Goal: Obtain resource: Download file/media

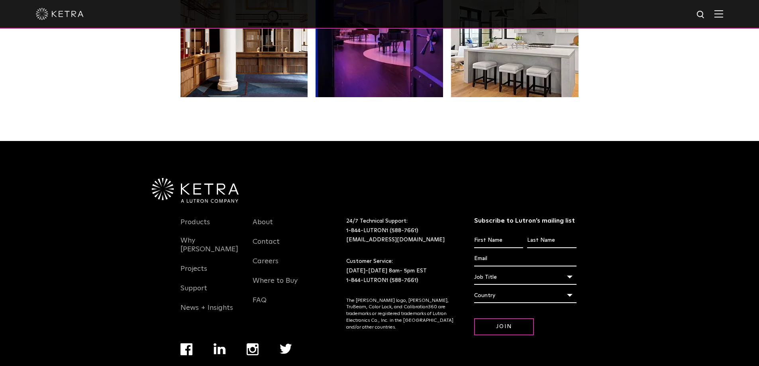
scroll to position [1676, 0]
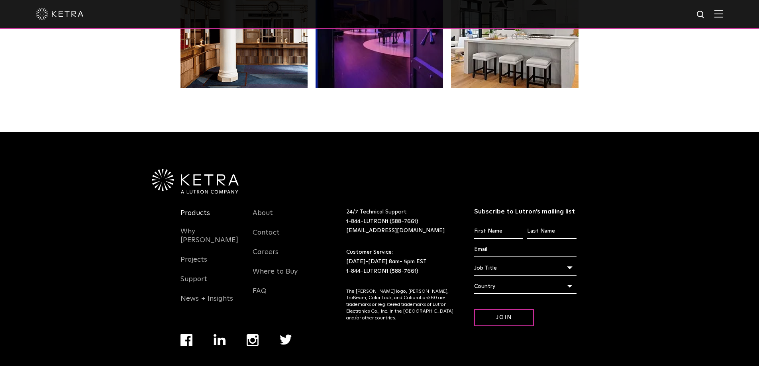
click at [202, 209] on link "Products" at bounding box center [195, 218] width 29 height 18
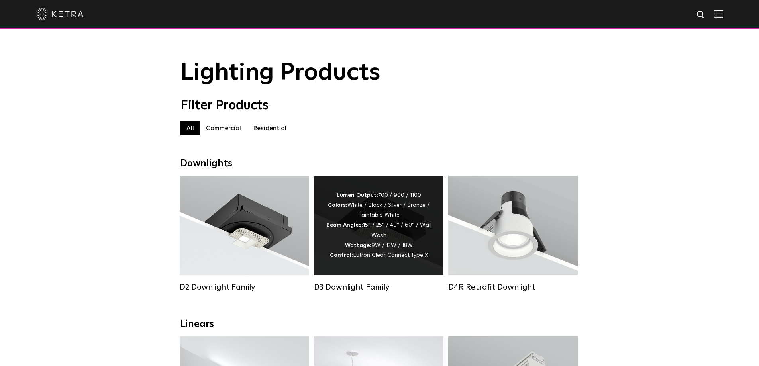
click at [359, 192] on div "Lumen Output: 700 / 900 / 1100 Colors: White / Black / Silver / Bronze / Painta…" at bounding box center [379, 226] width 130 height 100
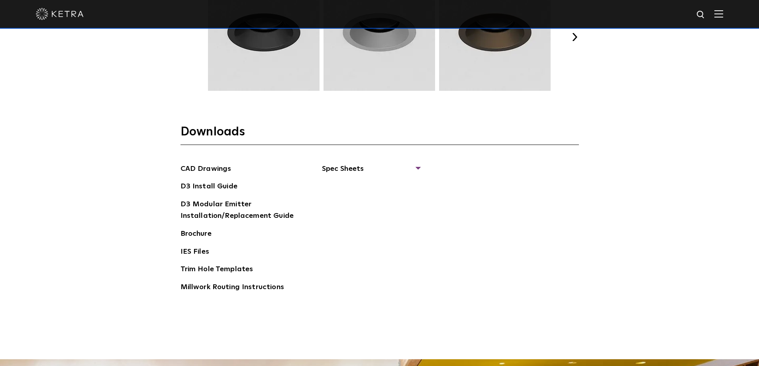
scroll to position [1213, 0]
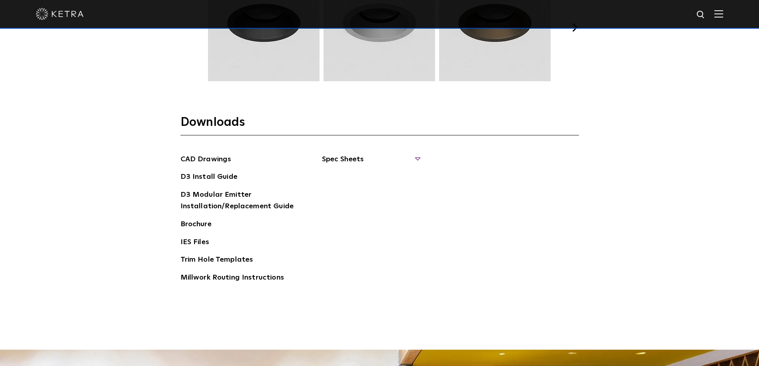
click at [419, 157] on span "Spec Sheets" at bounding box center [371, 163] width 98 height 18
click at [368, 226] on link "D3 Adjustable Square" at bounding box center [363, 227] width 62 height 9
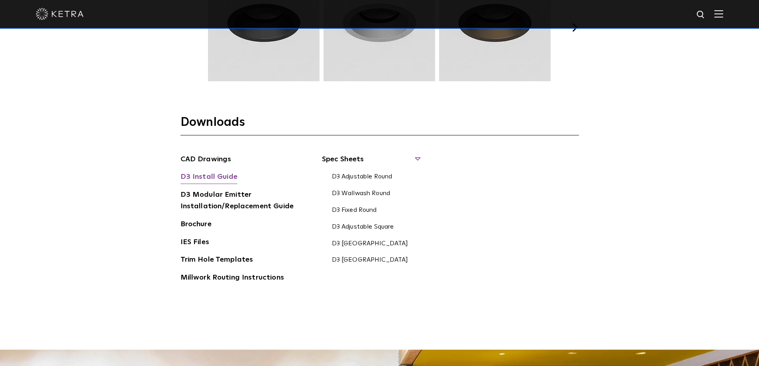
click at [221, 175] on link "D3 Install Guide" at bounding box center [209, 177] width 57 height 13
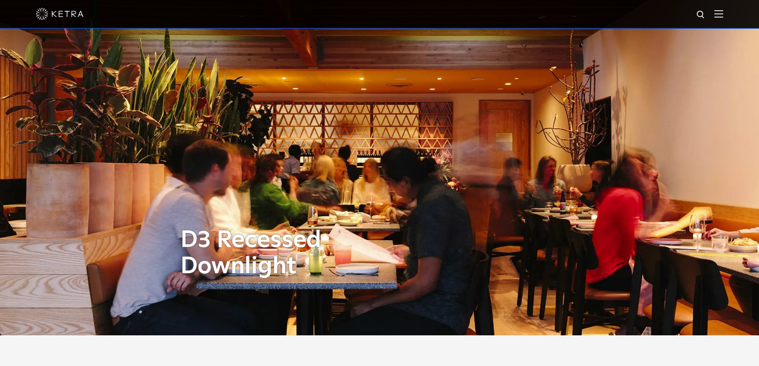
scroll to position [0, 0]
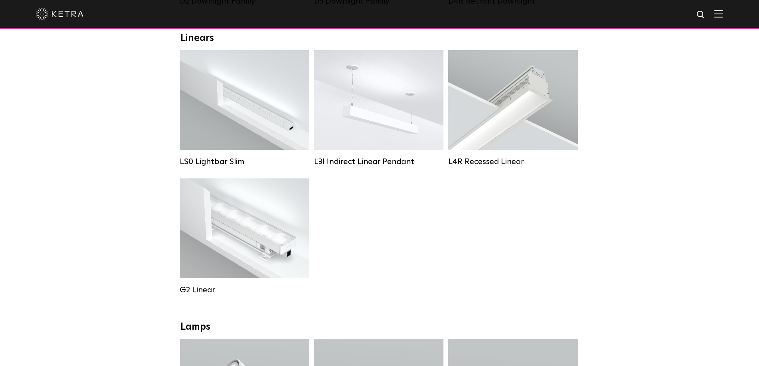
scroll to position [290, 0]
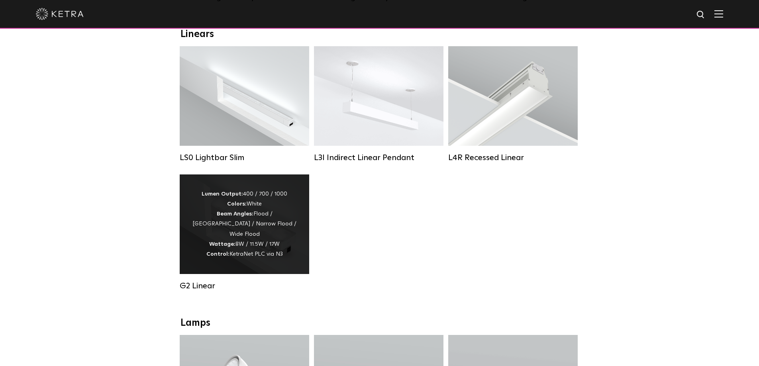
click at [240, 263] on div "Lumen Output: 400 / 700 / 1000 Colors: White Beam Angles: Flood / Graze / Narro…" at bounding box center [245, 225] width 130 height 100
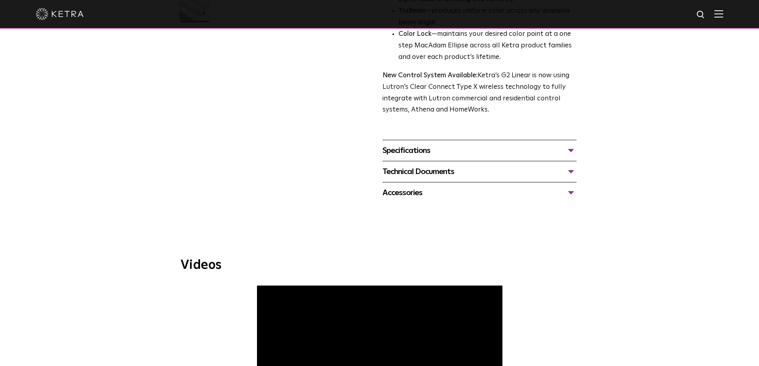
scroll to position [276, 0]
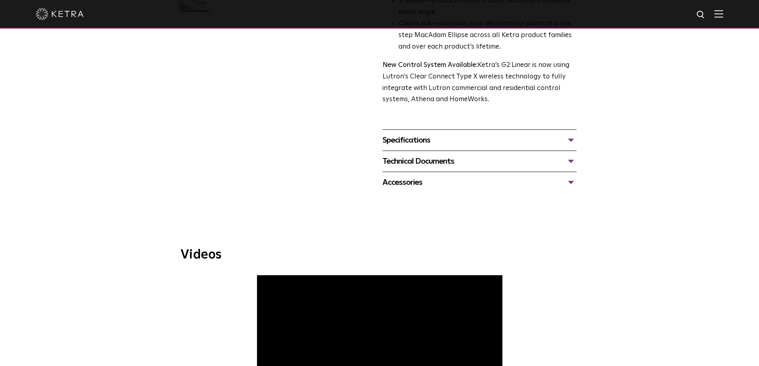
click at [572, 141] on div "Specifications" at bounding box center [480, 140] width 194 height 13
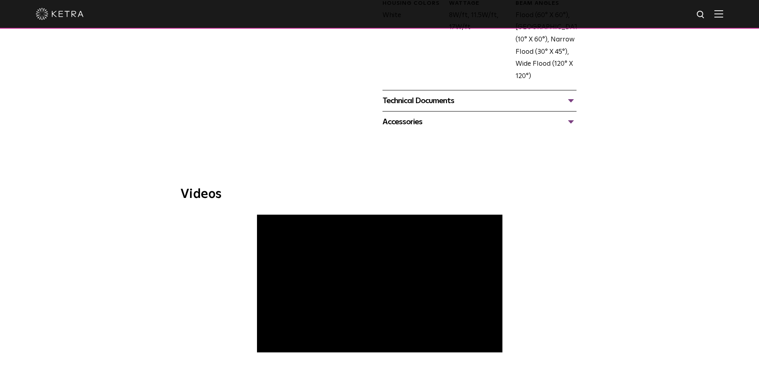
scroll to position [478, 0]
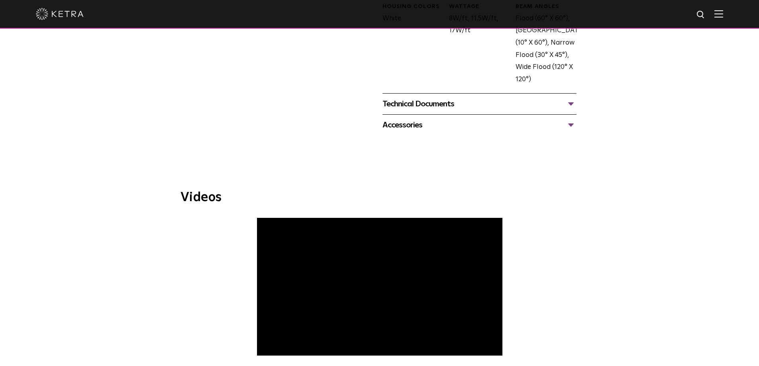
click at [573, 104] on div "Technical Documents" at bounding box center [480, 104] width 194 height 13
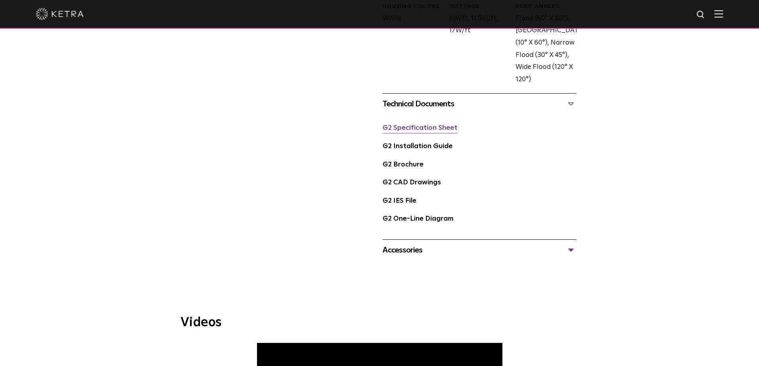
click at [428, 127] on link "G2 Specification Sheet" at bounding box center [420, 128] width 75 height 7
click at [571, 251] on div "Accessories" at bounding box center [480, 250] width 194 height 13
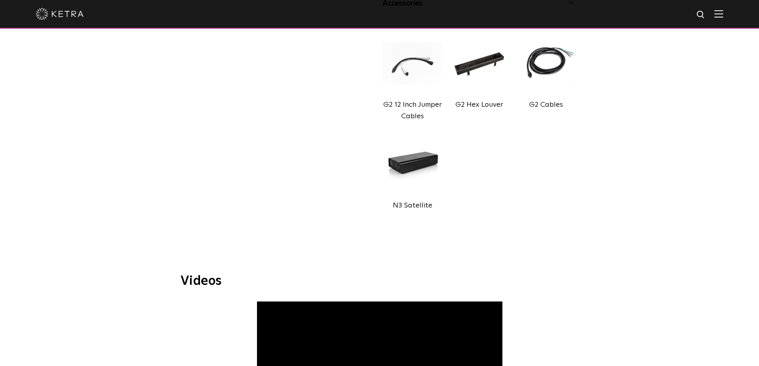
scroll to position [731, 0]
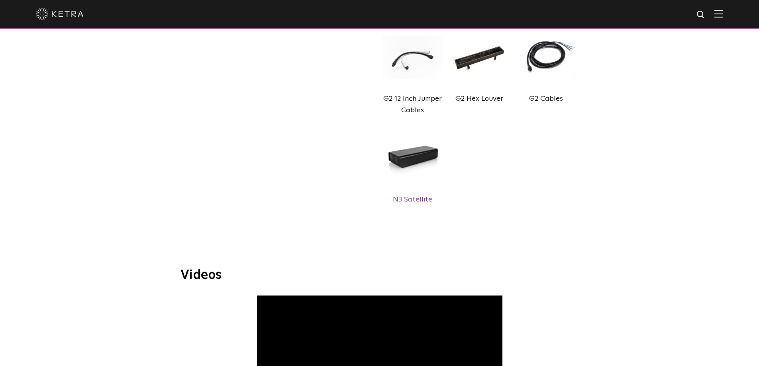
click at [426, 163] on img at bounding box center [413, 158] width 61 height 68
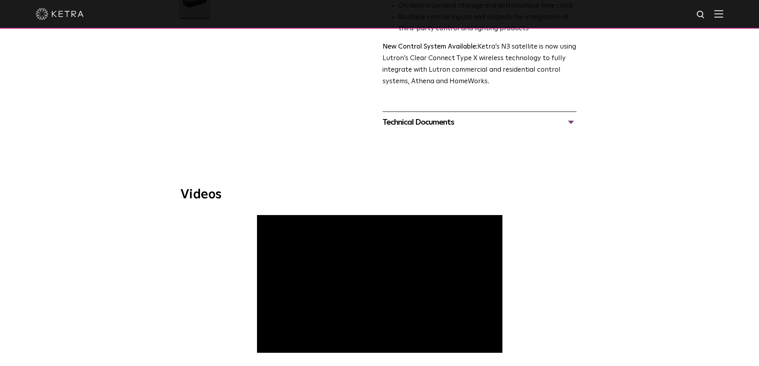
scroll to position [257, 0]
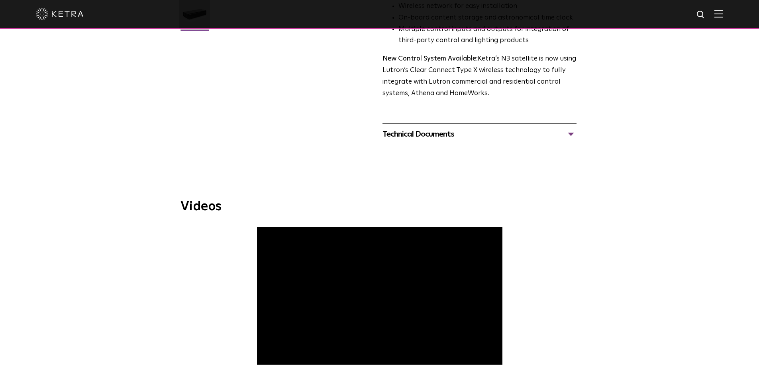
click at [570, 136] on div "Technical Documents" at bounding box center [480, 134] width 194 height 13
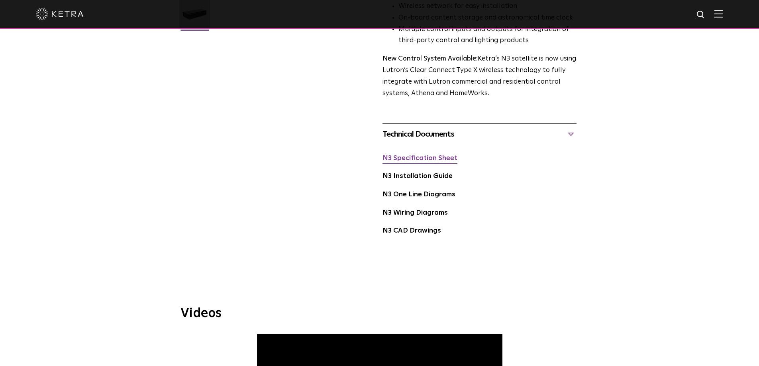
click at [414, 159] on link "N3 Specification Sheet" at bounding box center [420, 158] width 75 height 7
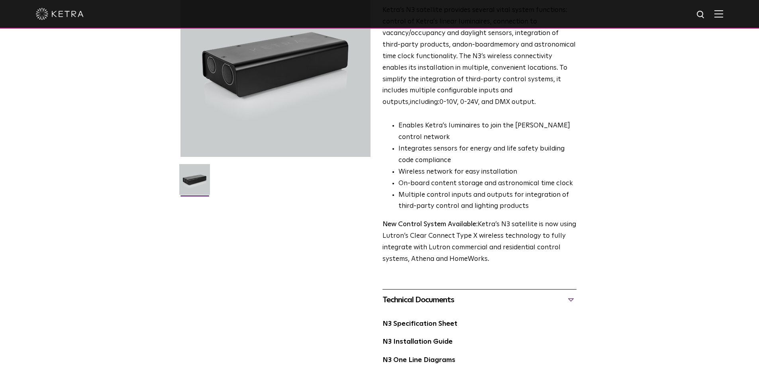
scroll to position [0, 0]
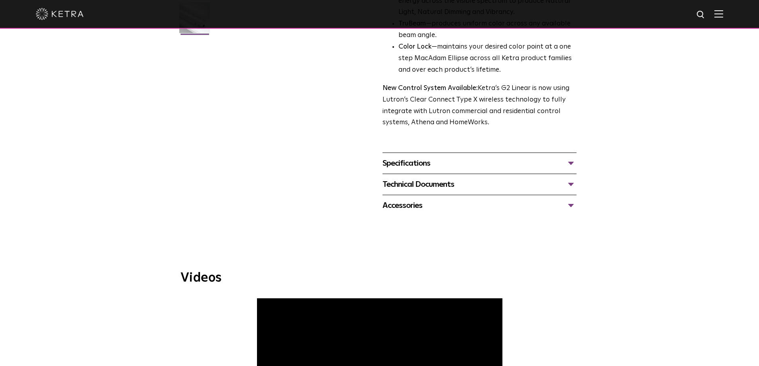
scroll to position [266, 0]
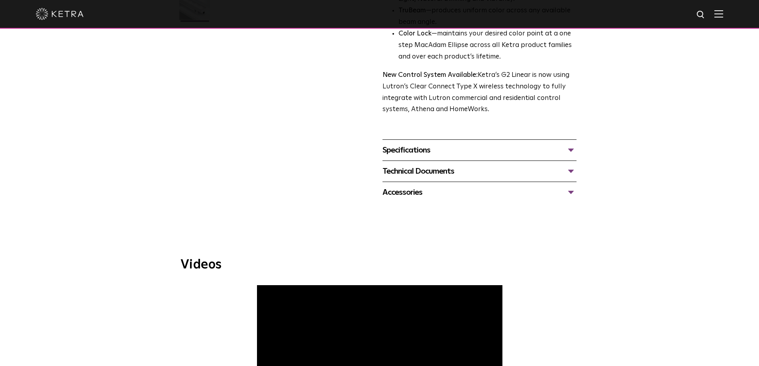
click at [571, 191] on div "Accessories" at bounding box center [480, 192] width 194 height 13
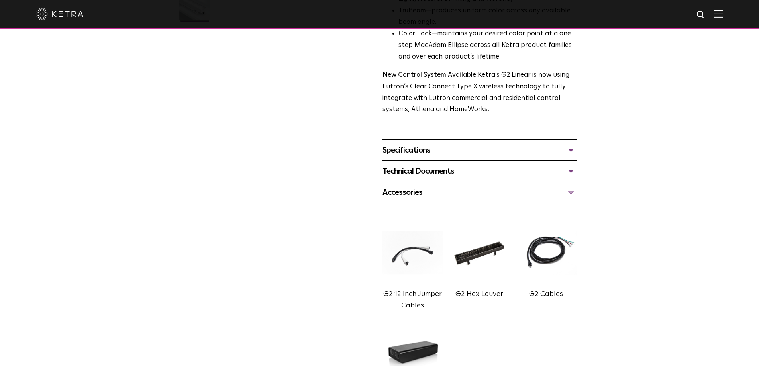
click at [545, 297] on label "G2 Cables" at bounding box center [546, 294] width 34 height 7
click at [550, 247] on img at bounding box center [546, 253] width 61 height 68
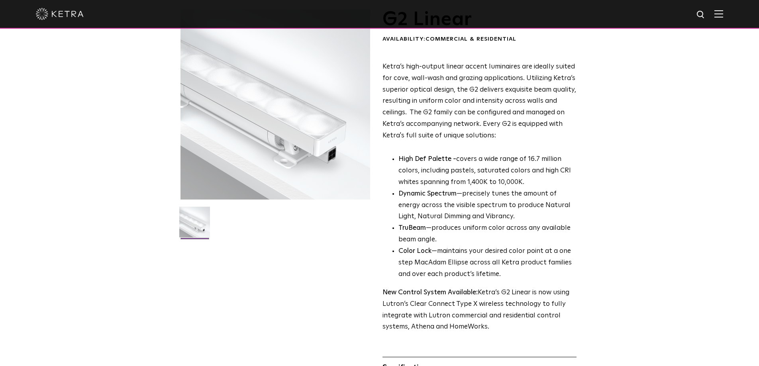
scroll to position [32, 0]
